Goal: Navigation & Orientation: Find specific page/section

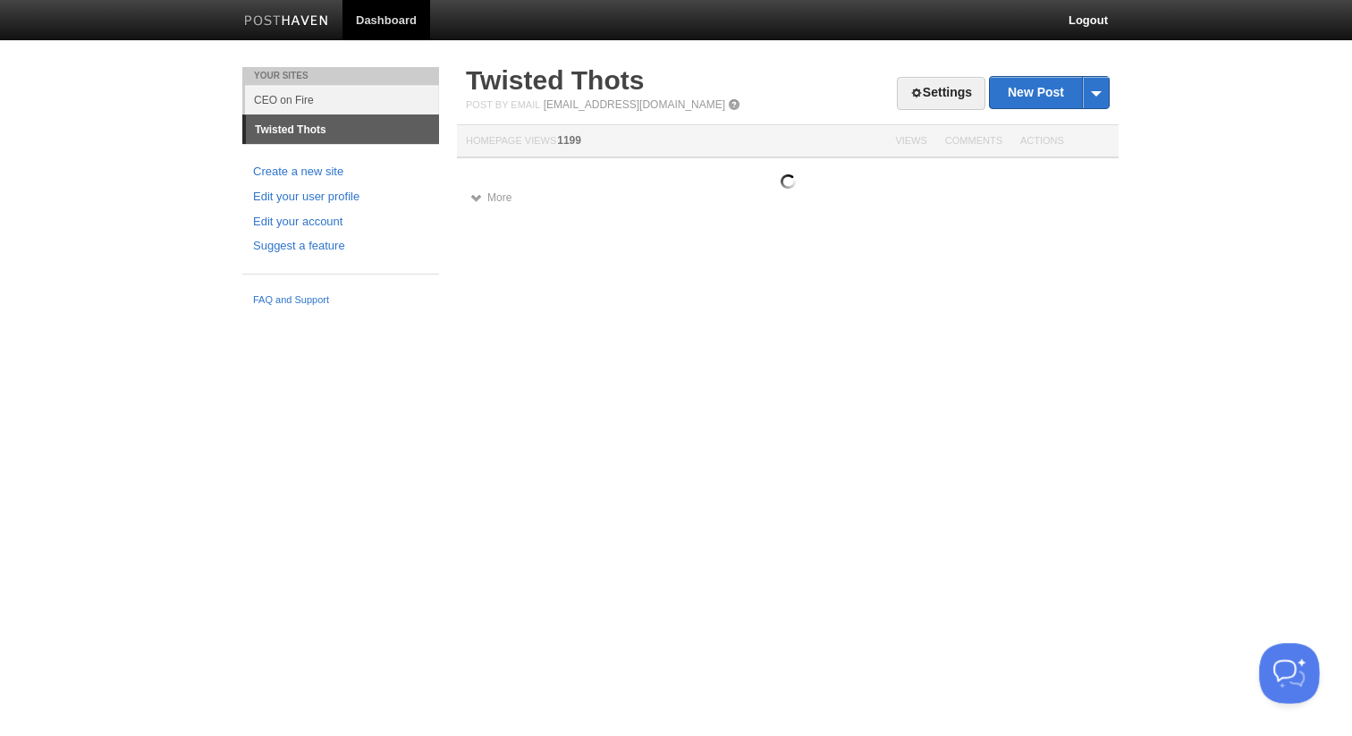
click at [1289, 668] on button "Open Beacon popover" at bounding box center [1286, 670] width 54 height 54
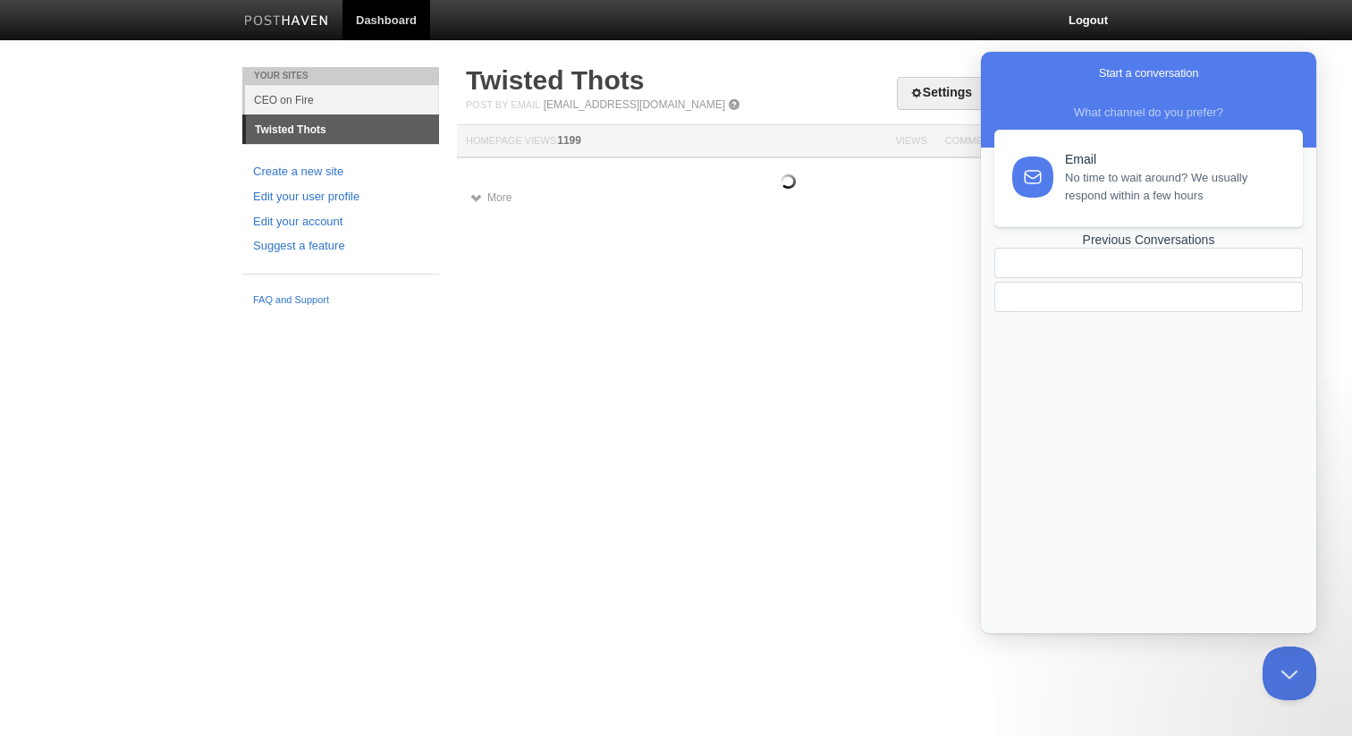
click at [1128, 248] on div "Previous Conversations" at bounding box center [1149, 240] width 309 height 15
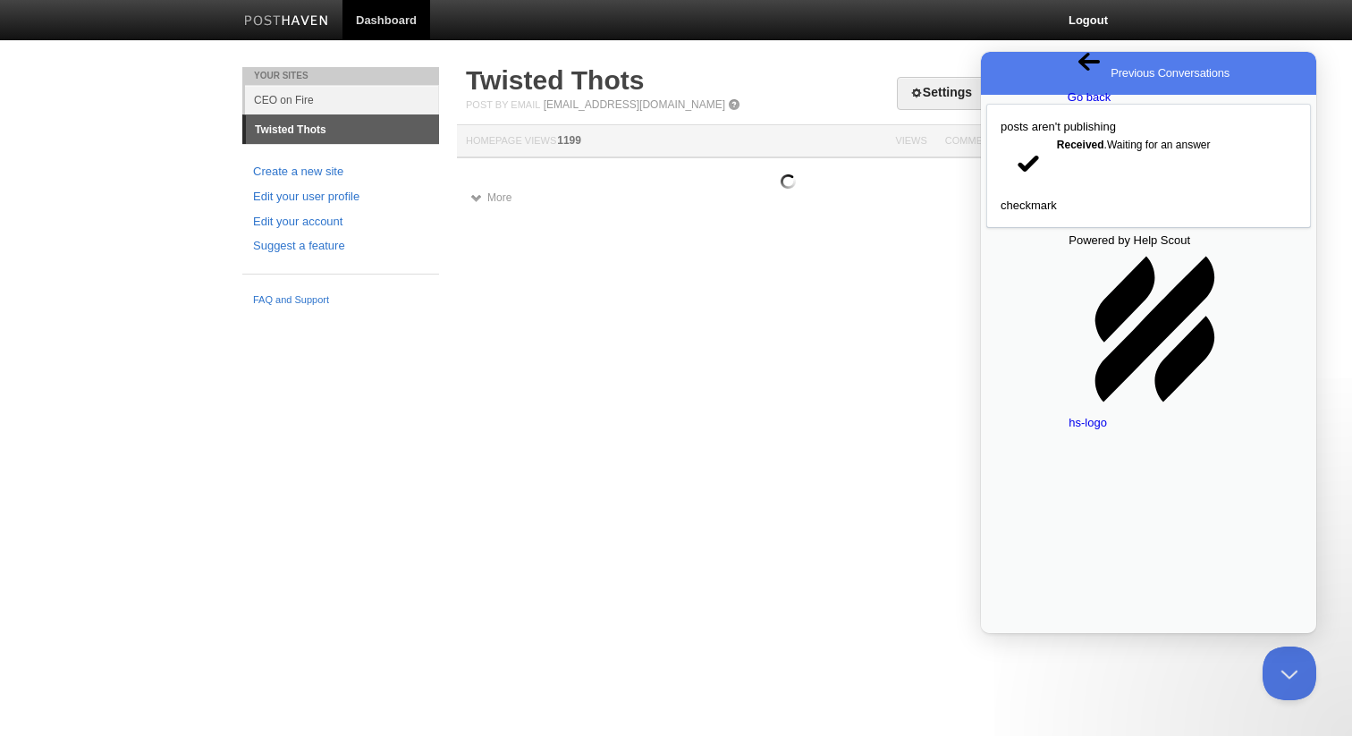
click at [819, 315] on html "Dashboard Logout Your Sites CEO on Fire Twisted Thots Create a new site Edit yo…" at bounding box center [676, 157] width 1352 height 315
click at [1068, 74] on span "Go back" at bounding box center [1089, 88] width 43 height 31
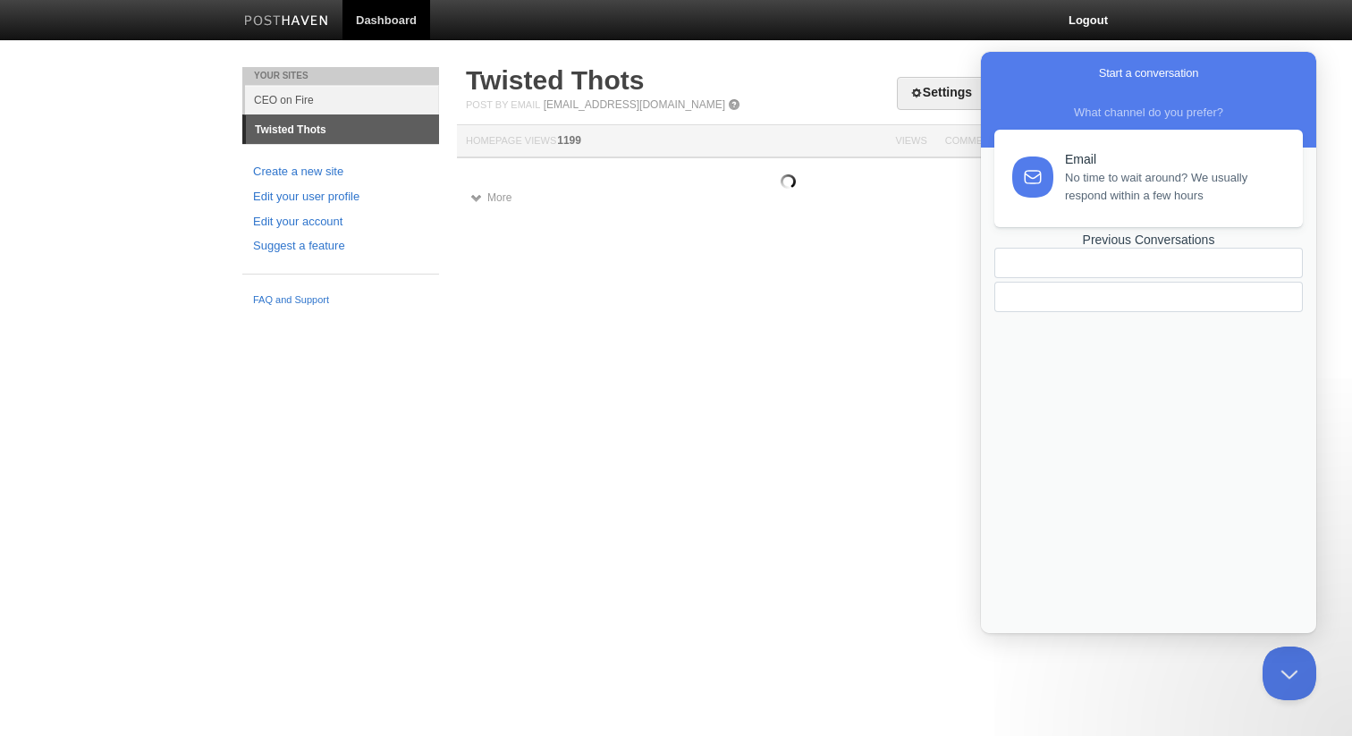
click at [867, 74] on h2 "Twisted Thots" at bounding box center [788, 80] width 644 height 27
click at [1298, 679] on button "Close Beacon popover" at bounding box center [1286, 670] width 54 height 54
